Goal: Task Accomplishment & Management: Complete application form

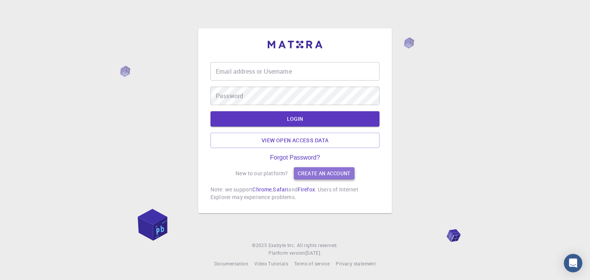
click at [310, 173] on link "Create an account" at bounding box center [324, 173] width 60 height 12
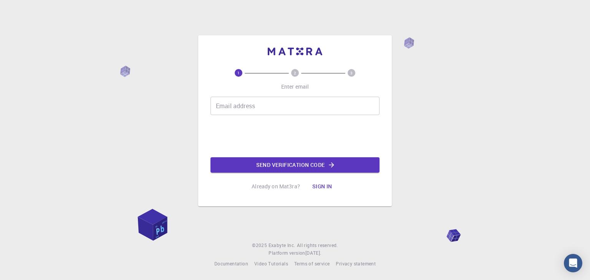
click at [292, 108] on input "Email address" at bounding box center [294, 106] width 169 height 18
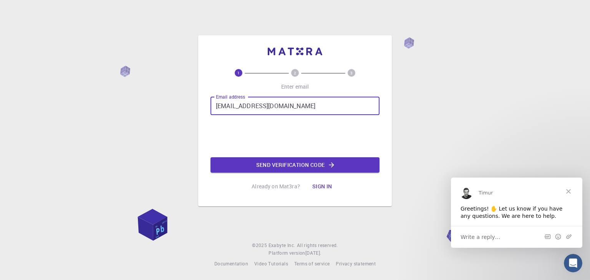
type input "[EMAIL_ADDRESS][DOMAIN_NAME]"
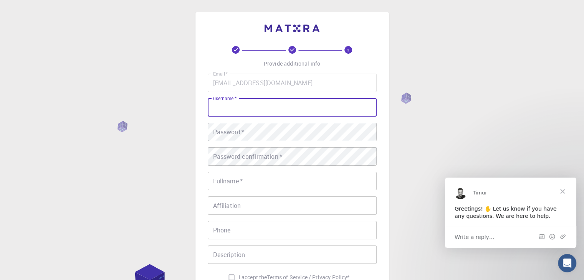
click at [259, 111] on input "username   *" at bounding box center [292, 107] width 169 height 18
type input "kittu"
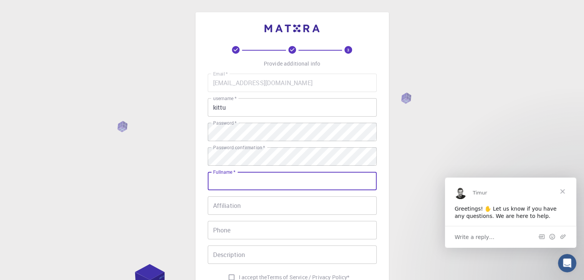
click at [300, 180] on input "Fullname   *" at bounding box center [292, 181] width 169 height 18
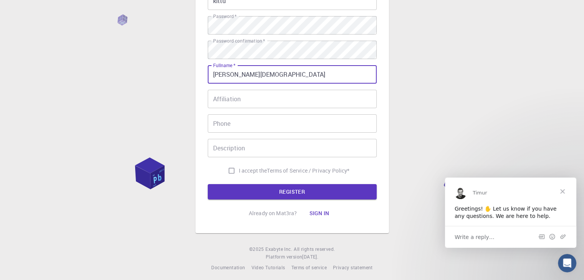
scroll to position [111, 0]
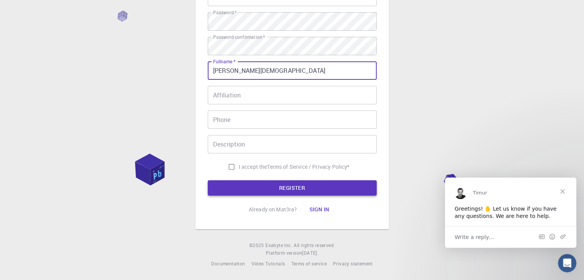
type input "[PERSON_NAME][DEMOGRAPHIC_DATA]"
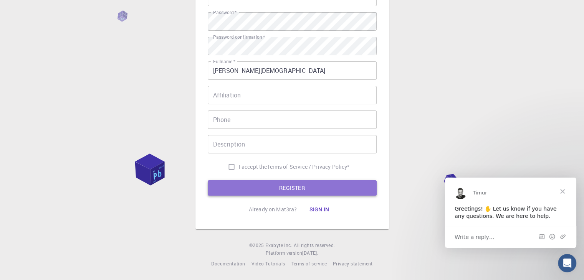
click at [272, 188] on button "REGISTER" at bounding box center [292, 187] width 169 height 15
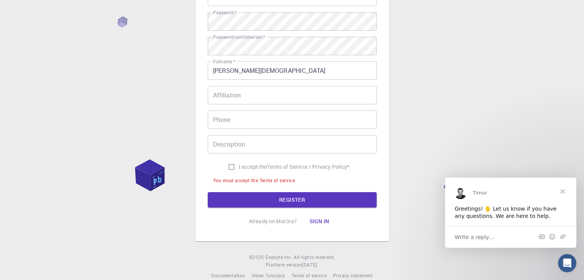
click at [229, 166] on input "I accept the Terms of Service / Privacy Policy *" at bounding box center [231, 167] width 15 height 15
checkbox input "true"
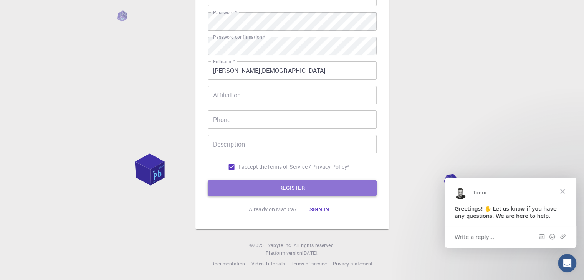
click at [241, 186] on button "REGISTER" at bounding box center [292, 187] width 169 height 15
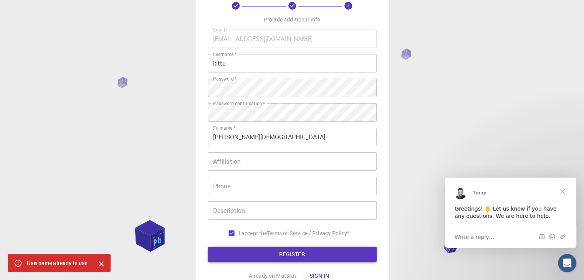
scroll to position [0, 0]
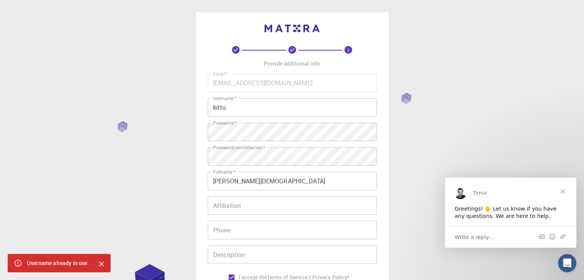
click at [244, 110] on input "kittu" at bounding box center [292, 107] width 169 height 18
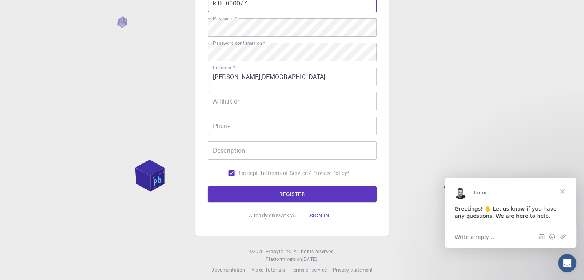
scroll to position [111, 0]
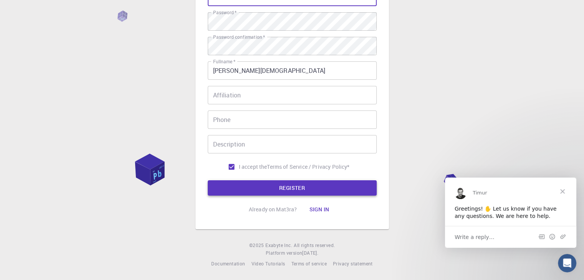
type input "kittu000077"
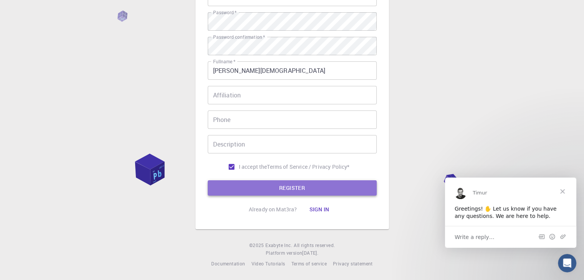
click at [275, 185] on button "REGISTER" at bounding box center [292, 187] width 169 height 15
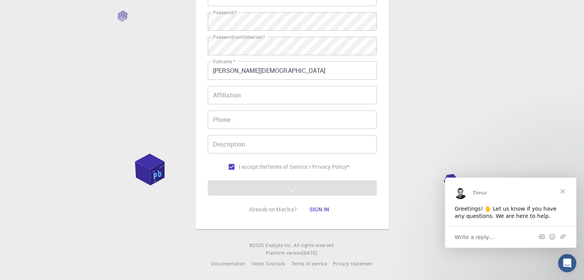
click at [562, 189] on span "Close" at bounding box center [563, 191] width 28 height 28
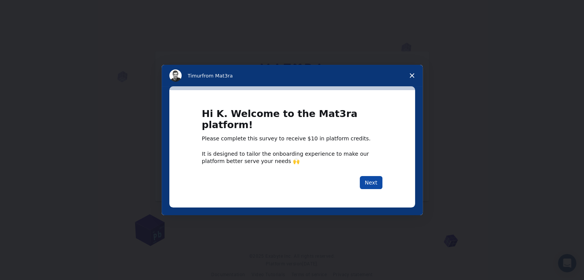
click at [377, 180] on button "Next" at bounding box center [371, 182] width 23 height 13
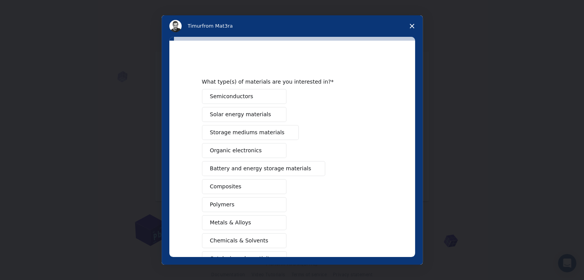
click at [257, 96] on button "Semiconductors" at bounding box center [244, 96] width 84 height 15
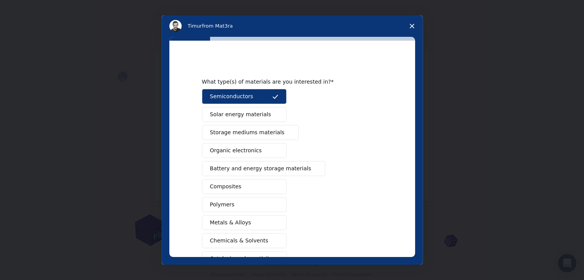
click at [252, 154] on button "Organic electronics" at bounding box center [244, 150] width 84 height 15
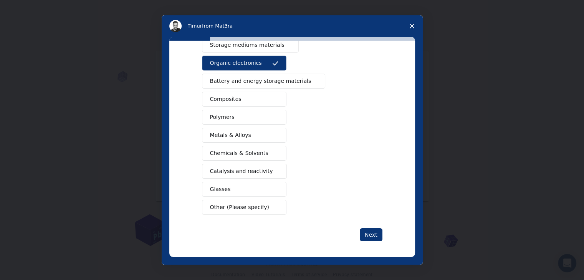
scroll to position [88, 0]
click at [246, 187] on button "Glasses" at bounding box center [244, 188] width 84 height 15
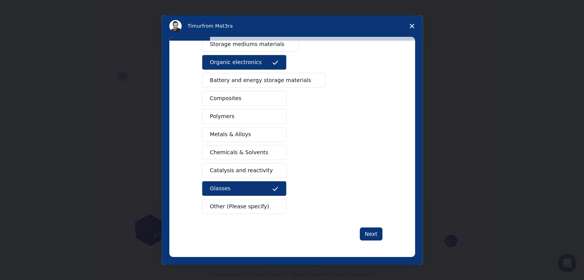
click at [235, 131] on span "Metals & Alloys" at bounding box center [230, 135] width 41 height 8
click at [232, 109] on button "Polymers" at bounding box center [244, 116] width 84 height 15
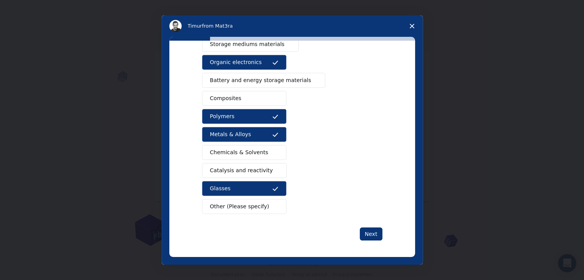
click at [232, 99] on span "Composites" at bounding box center [225, 98] width 31 height 8
click at [367, 225] on div "What type(s) of materials are you interested in? Semiconductors Solar energy ma…" at bounding box center [292, 106] width 180 height 270
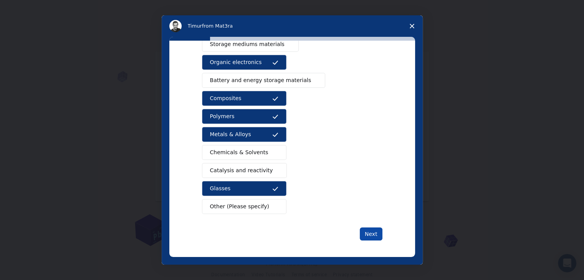
click at [369, 228] on button "Next" at bounding box center [371, 234] width 23 height 13
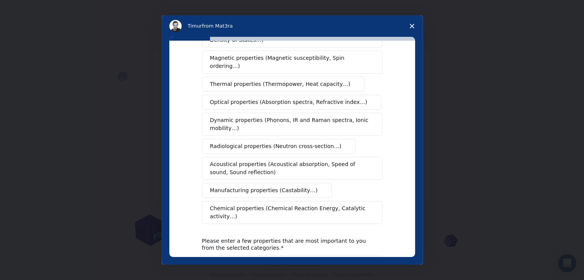
scroll to position [128, 0]
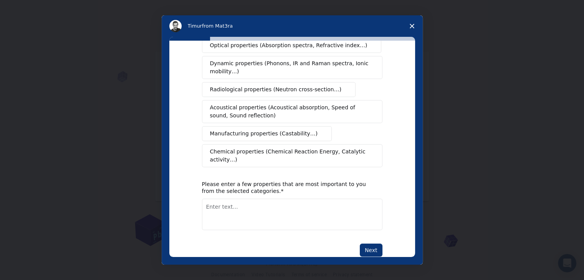
click at [294, 199] on textarea "Enter text..." at bounding box center [292, 214] width 180 height 31
type textarea "iot"
click at [368, 244] on button "Next" at bounding box center [371, 250] width 23 height 13
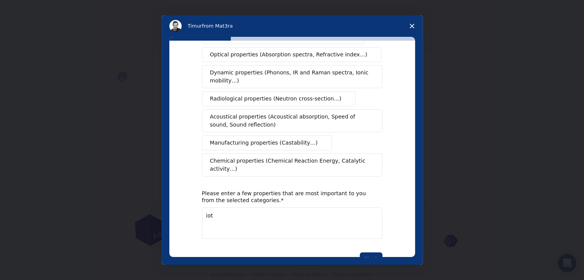
scroll to position [30, 0]
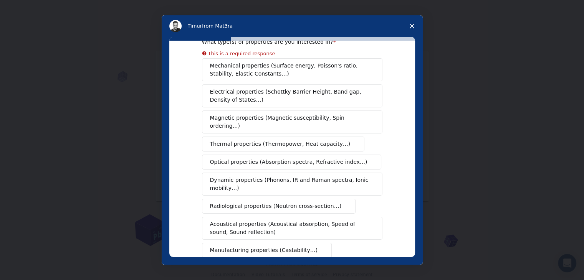
click at [260, 155] on button "Optical properties (Absorption spectra, Refractive index…)" at bounding box center [292, 162] width 180 height 15
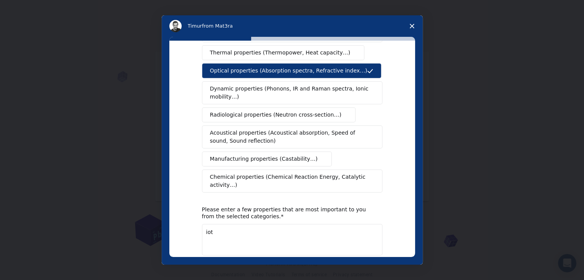
scroll to position [128, 0]
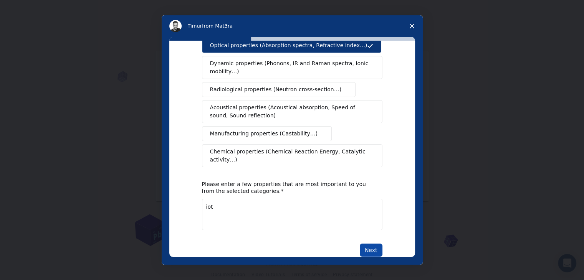
click at [372, 244] on button "Next" at bounding box center [371, 250] width 23 height 13
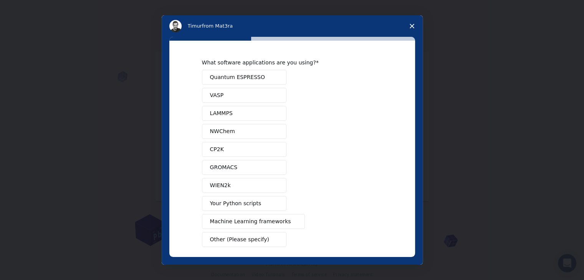
click at [369, 232] on div "Quantum ESPRESSO VASP LAMMPS NWChem CP2K GROMACS WIEN2k Your Python scripts Mac…" at bounding box center [292, 158] width 180 height 177
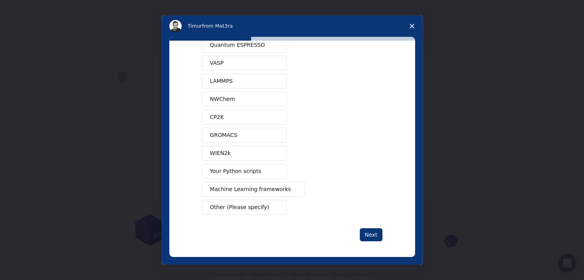
scroll to position [33, 0]
click at [253, 172] on button "Your Python scripts" at bounding box center [244, 170] width 84 height 15
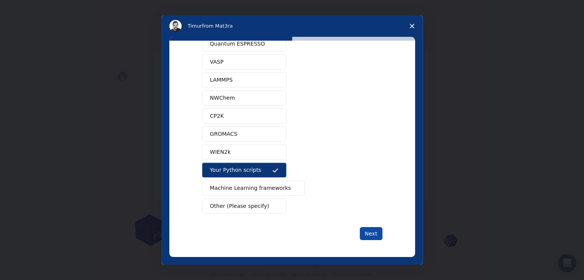
click at [367, 230] on button "Next" at bounding box center [371, 233] width 23 height 13
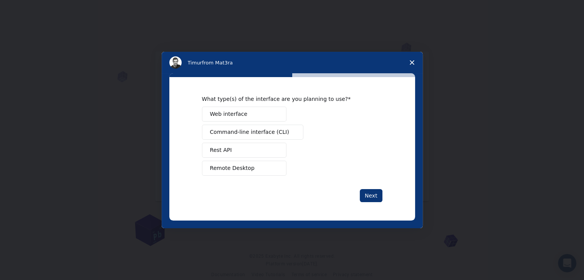
scroll to position [0, 0]
click at [235, 114] on span "Web interface" at bounding box center [228, 114] width 37 height 8
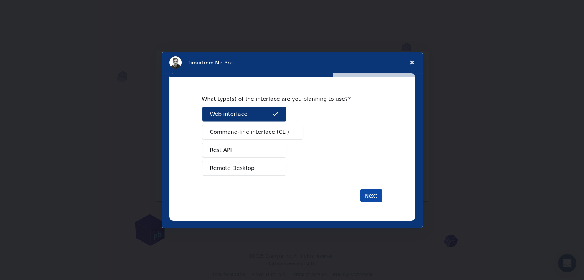
click at [363, 192] on button "Next" at bounding box center [371, 195] width 23 height 13
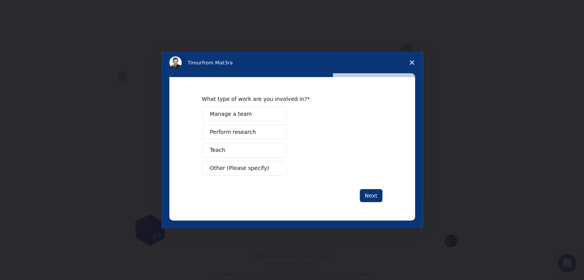
click at [238, 118] on span "Manage a team" at bounding box center [231, 114] width 42 height 8
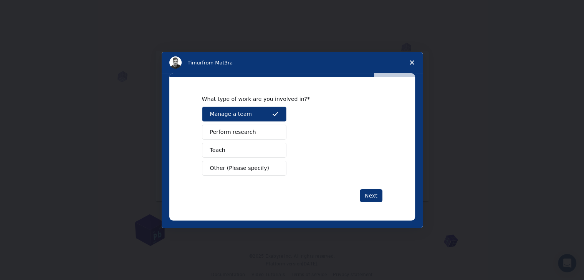
click at [255, 133] on button "Perform research" at bounding box center [244, 132] width 84 height 15
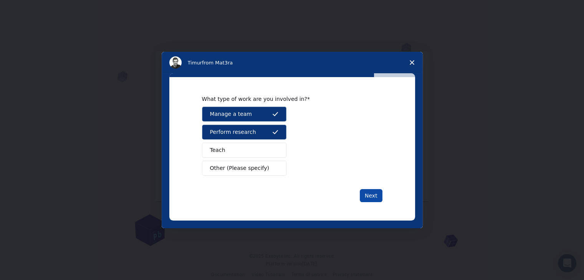
click at [373, 192] on button "Next" at bounding box center [371, 195] width 23 height 13
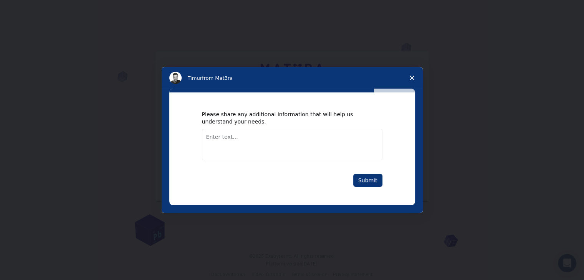
click at [373, 194] on div "Please share any additional information that will help us understand your needs…" at bounding box center [292, 149] width 246 height 113
click at [293, 154] on textarea "Enter text..." at bounding box center [292, 144] width 180 height 31
type textarea "NA"
click at [370, 178] on button "Submit" at bounding box center [367, 180] width 29 height 13
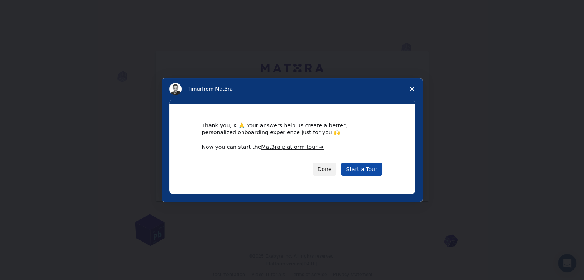
click at [363, 171] on link "Start a Tour" at bounding box center [361, 169] width 41 height 13
